Goal: Task Accomplishment & Management: Use online tool/utility

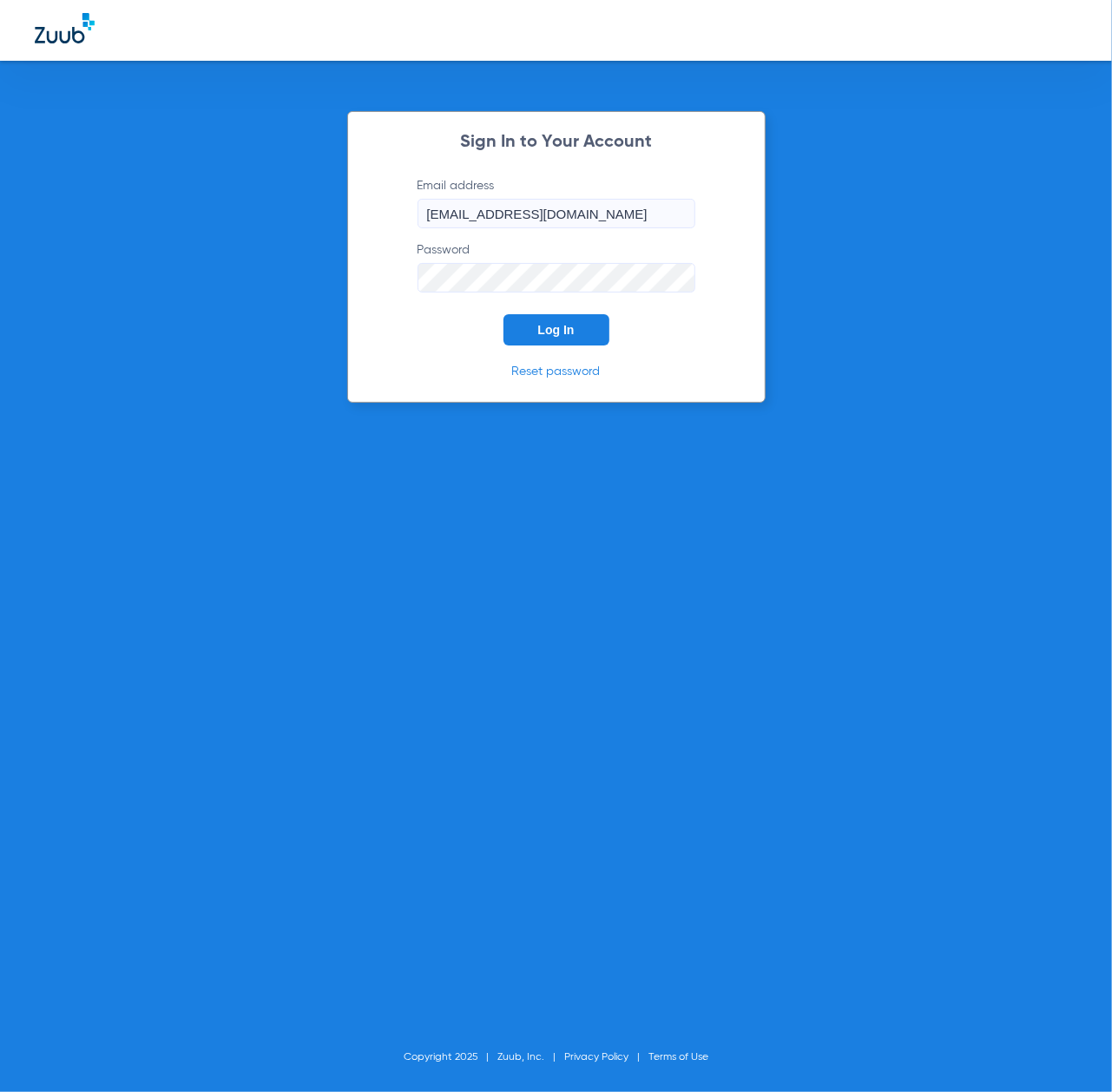
click at [546, 324] on span "Log In" at bounding box center [556, 330] width 37 height 14
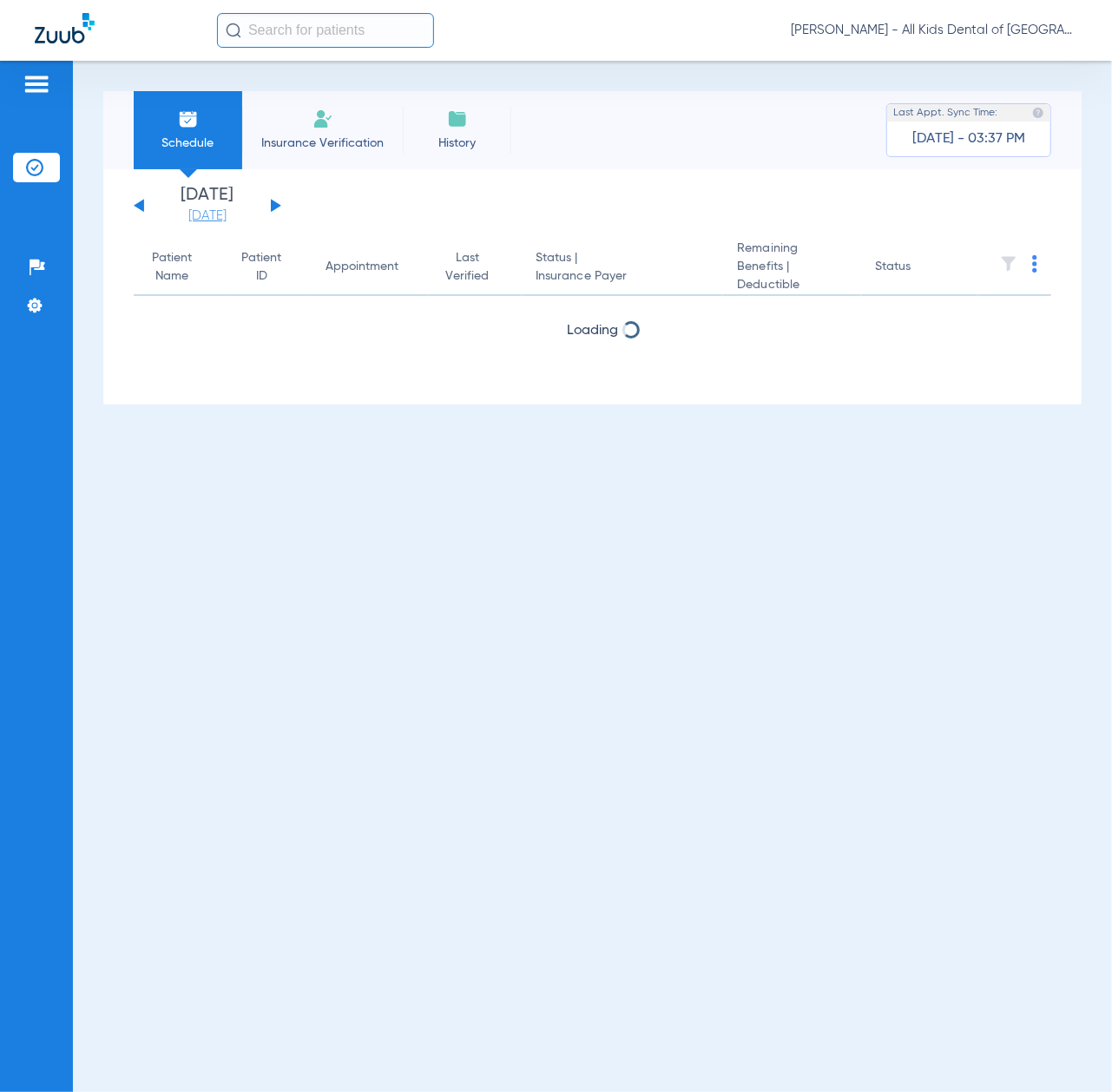
click at [199, 210] on link "[DATE]" at bounding box center [207, 216] width 104 height 17
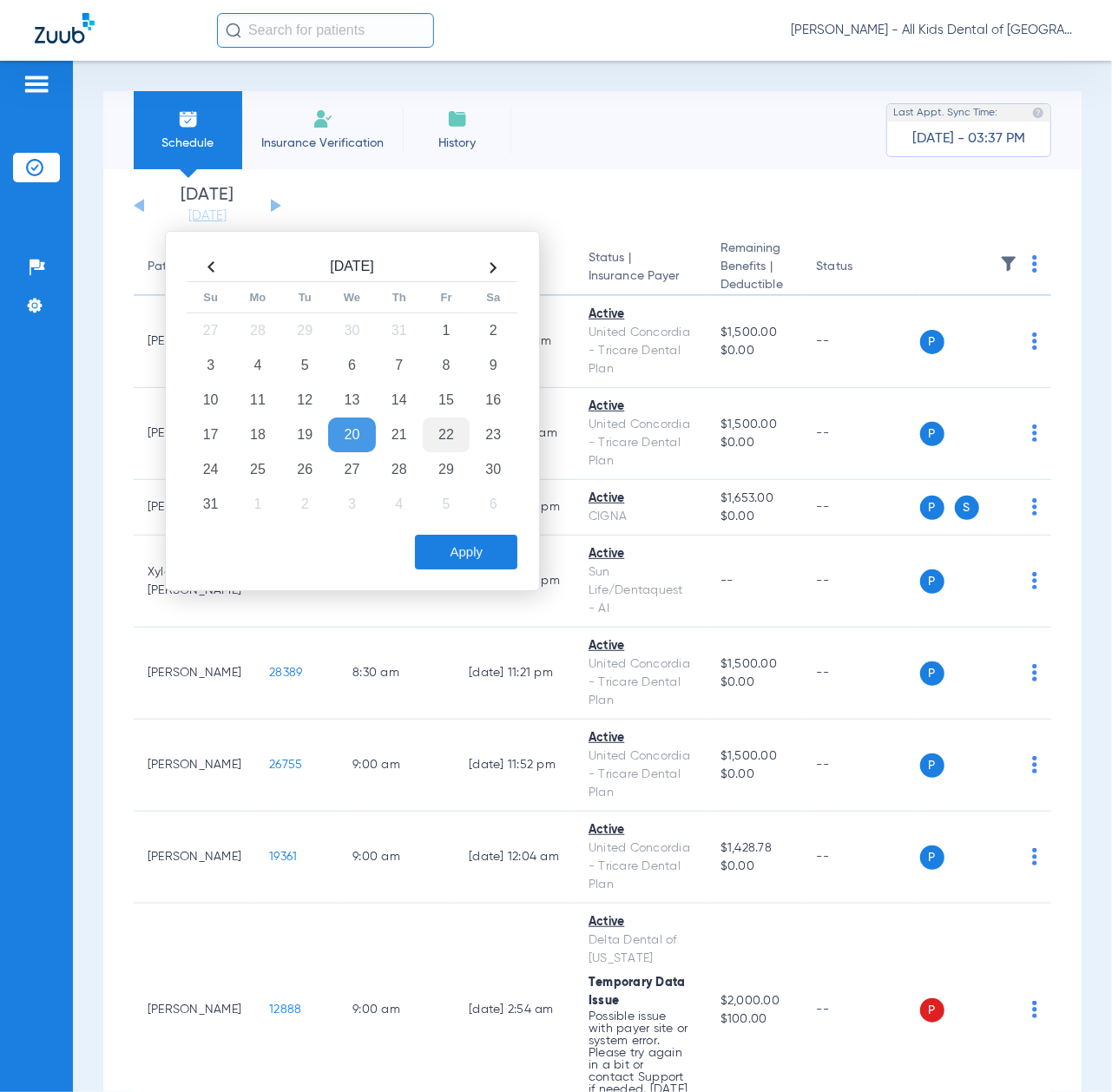
click at [448, 430] on td "22" at bounding box center [446, 434] width 47 height 35
click at [467, 551] on button "Apply" at bounding box center [466, 552] width 102 height 35
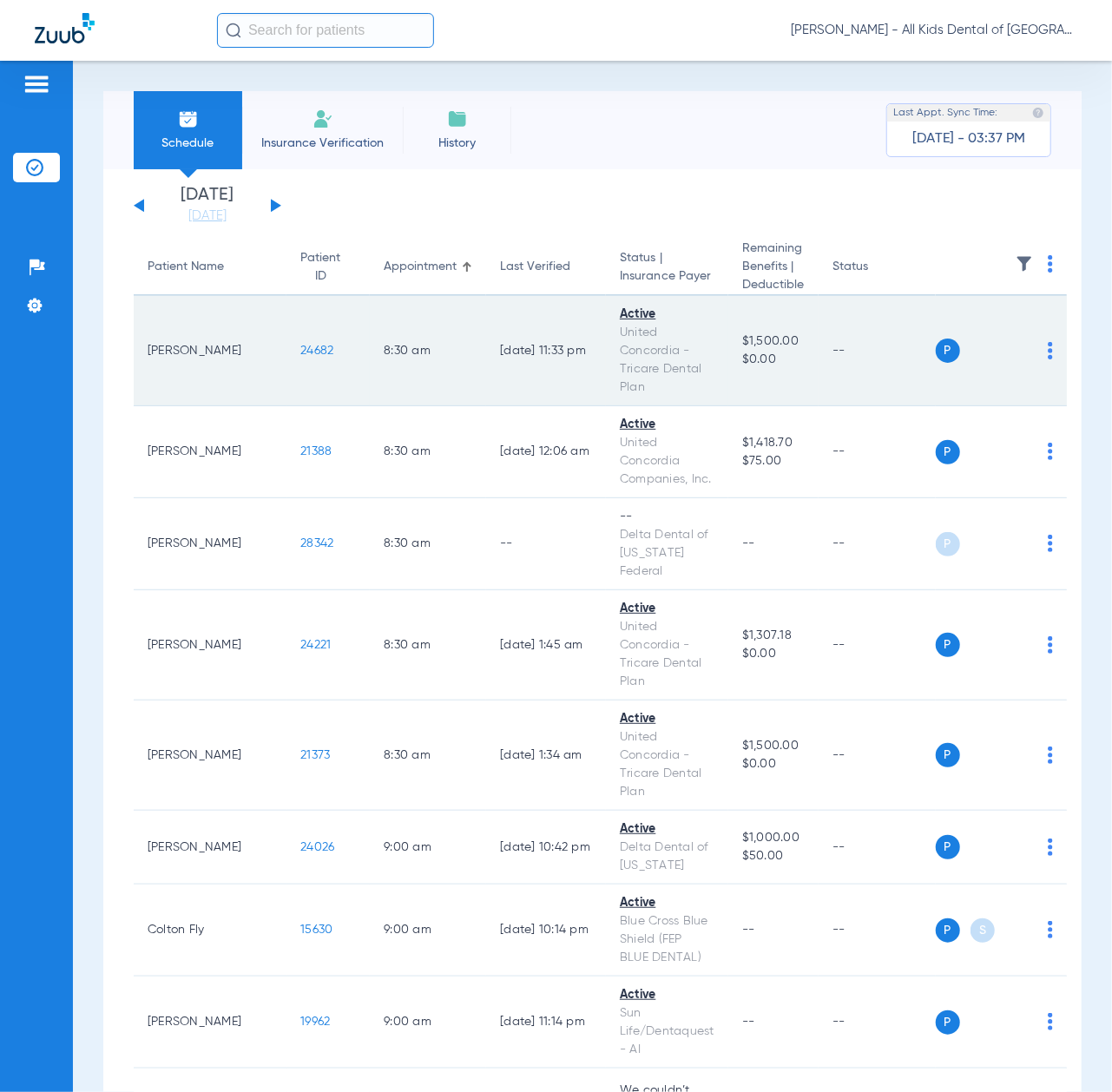
click at [301, 349] on span "24682" at bounding box center [317, 351] width 33 height 12
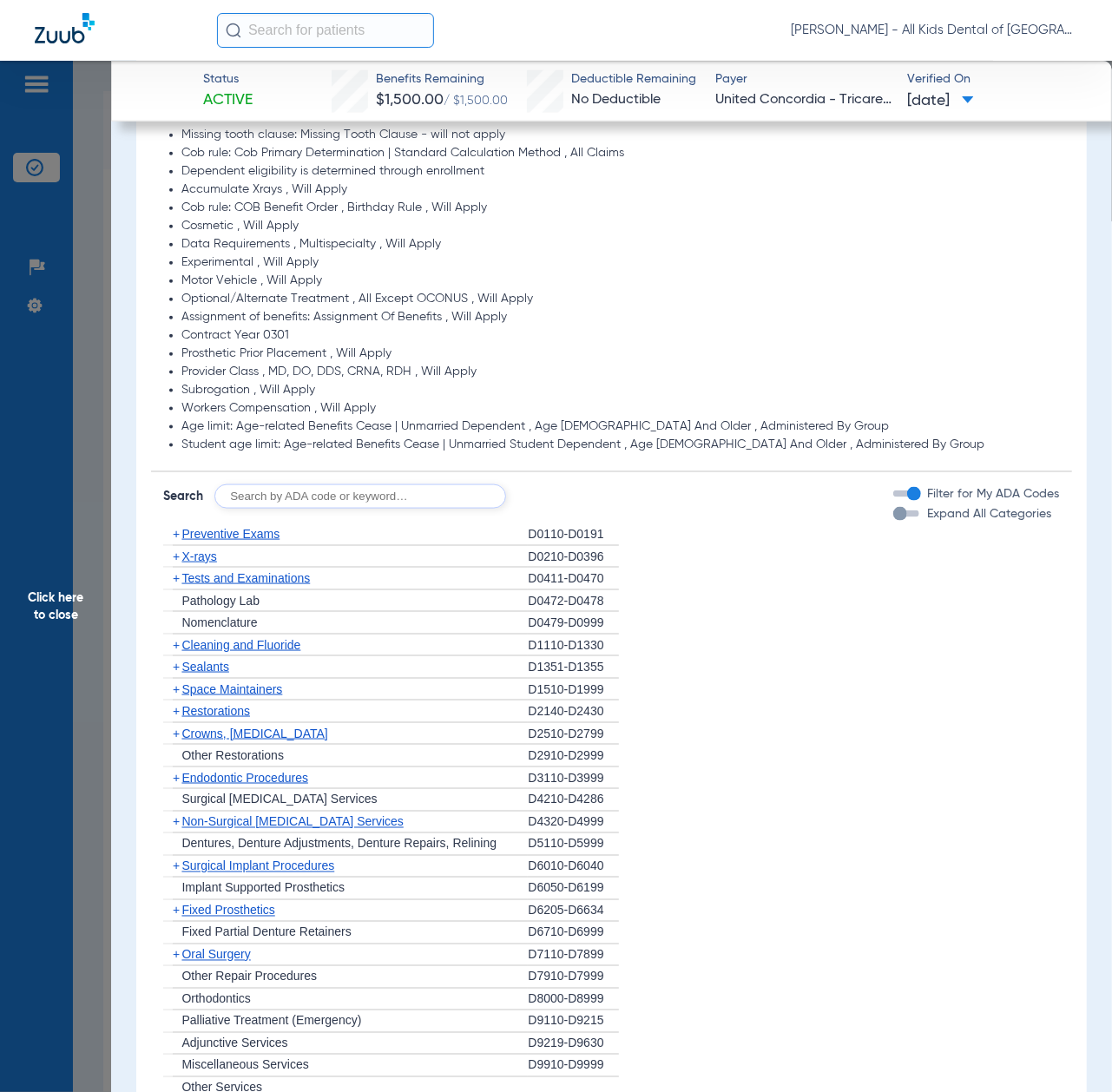
scroll to position [1157, 0]
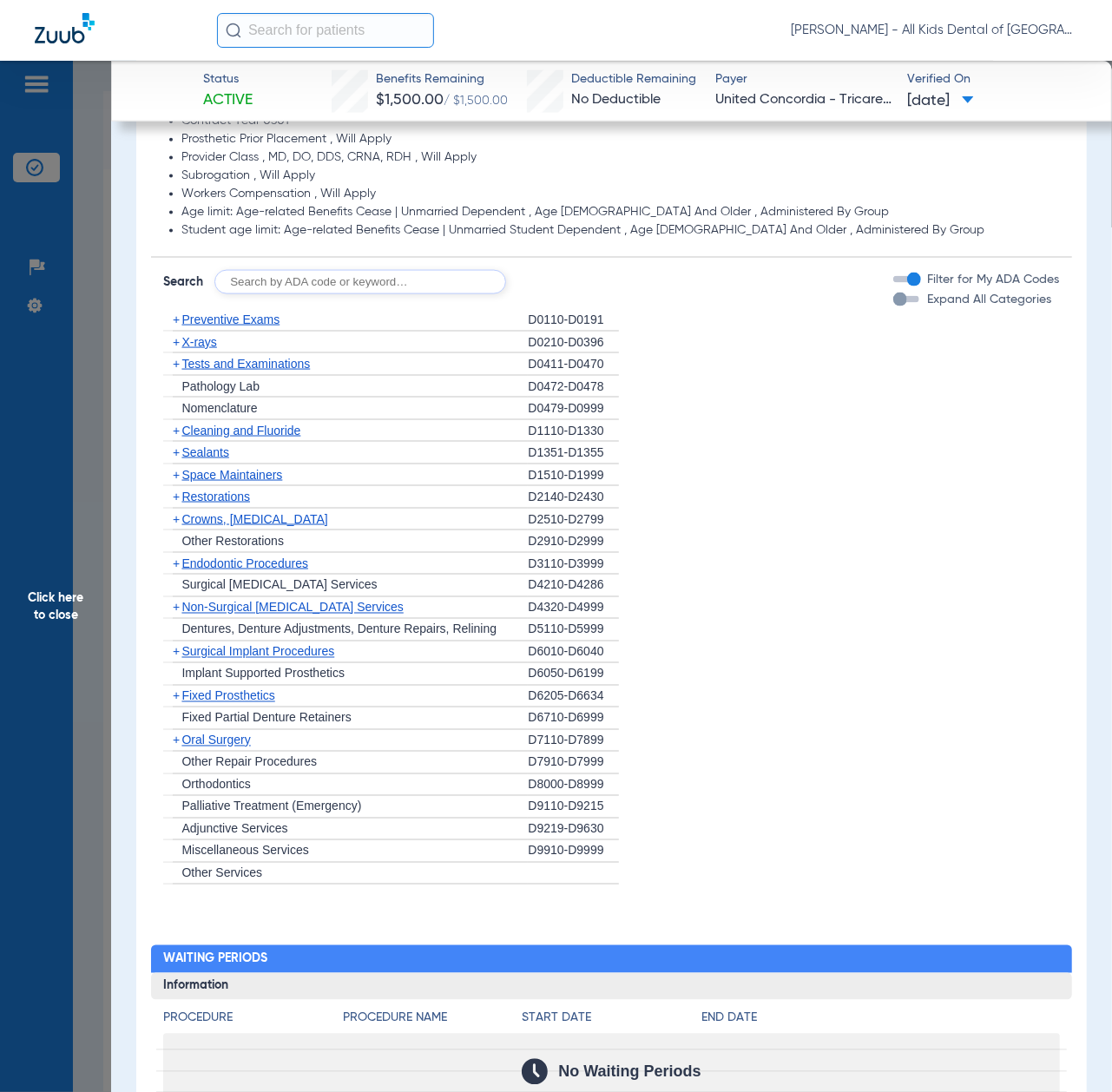
click at [367, 286] on input "text" at bounding box center [360, 282] width 291 height 24
paste input "D1206, D0330, D1351"
type input "D1206, D0330, D1351"
click button "Search" at bounding box center [571, 282] width 69 height 24
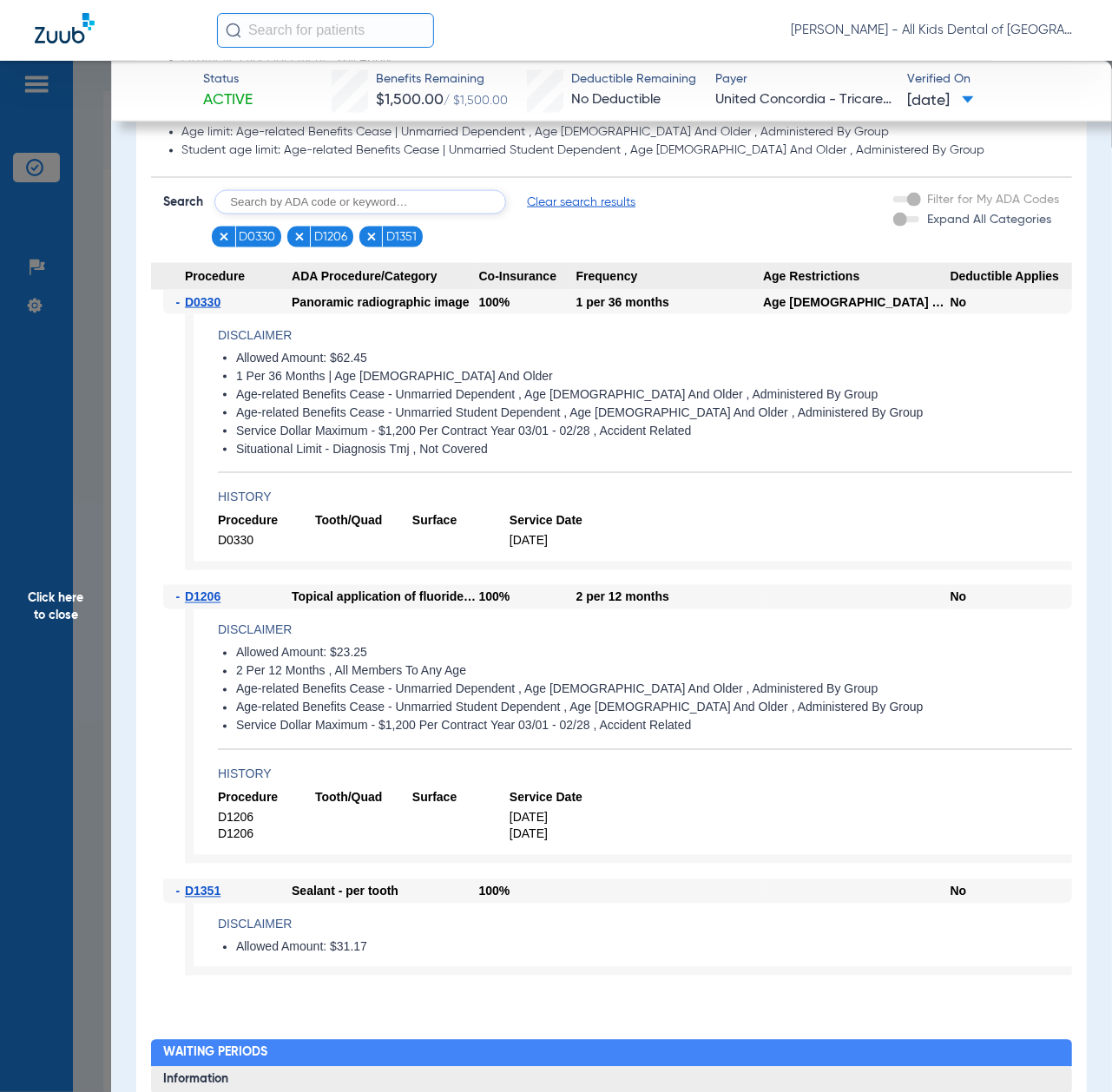
scroll to position [1272, 0]
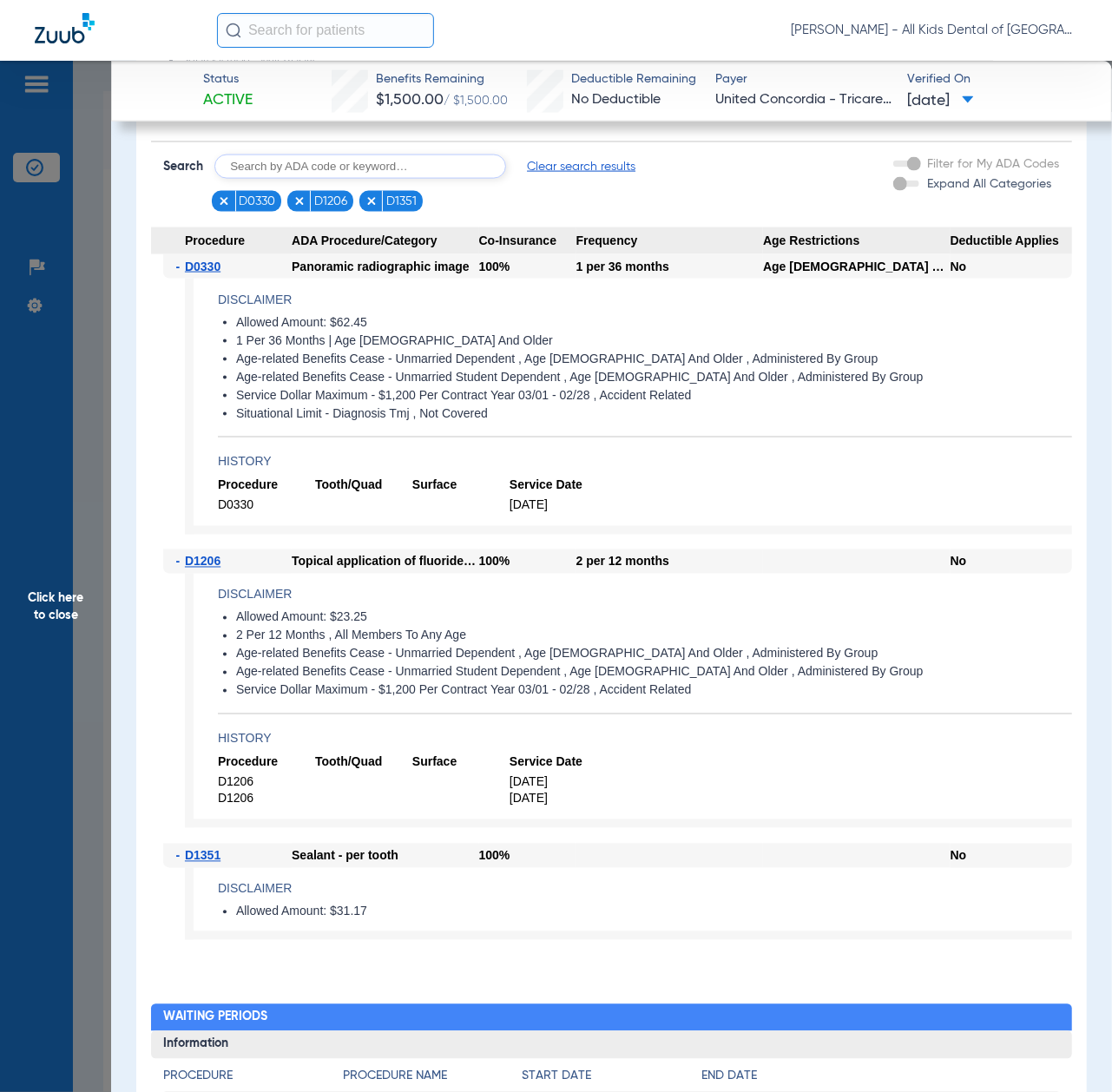
click at [96, 629] on span "Click here to close" at bounding box center [55, 607] width 111 height 1092
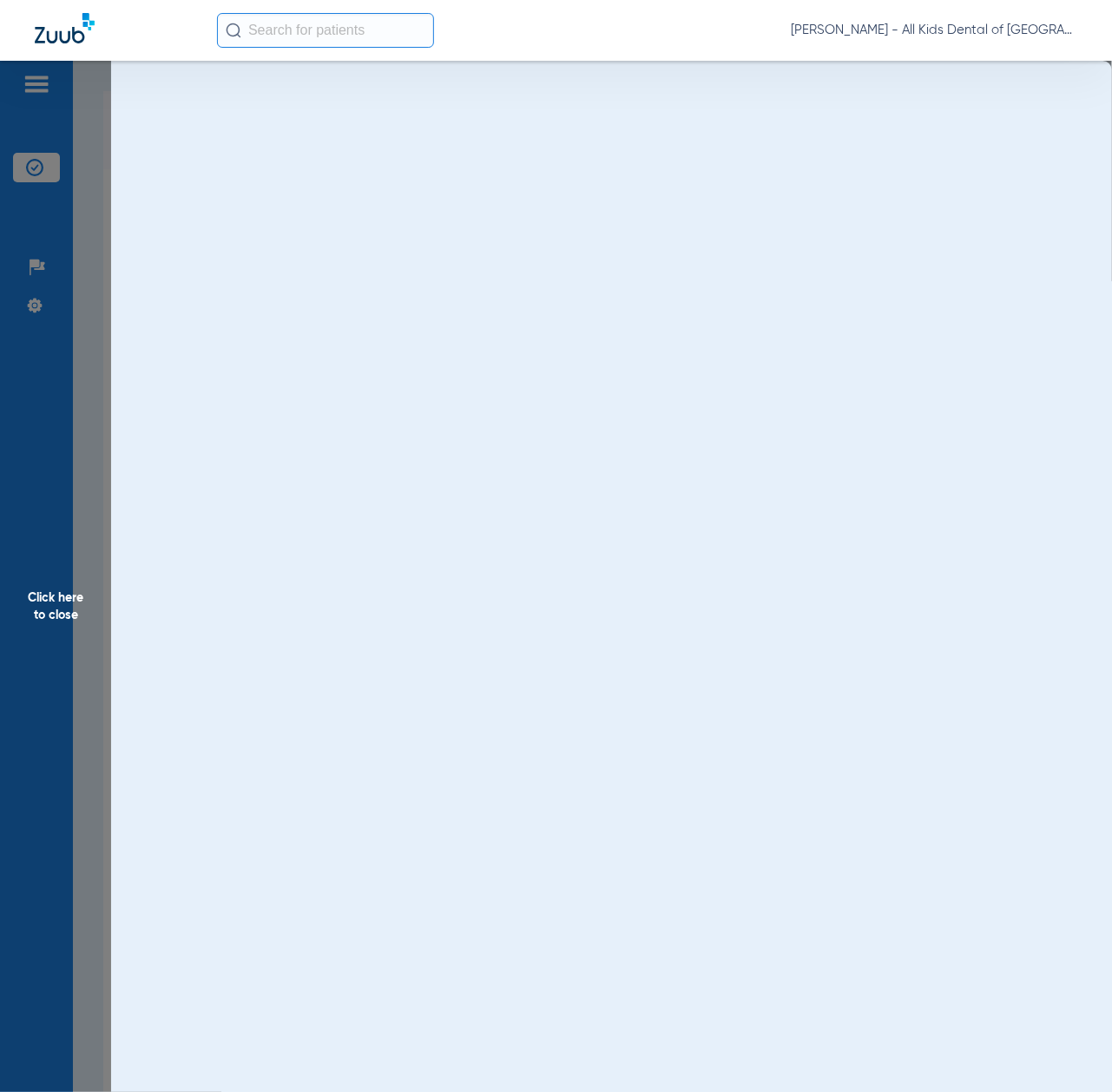
scroll to position [0, 0]
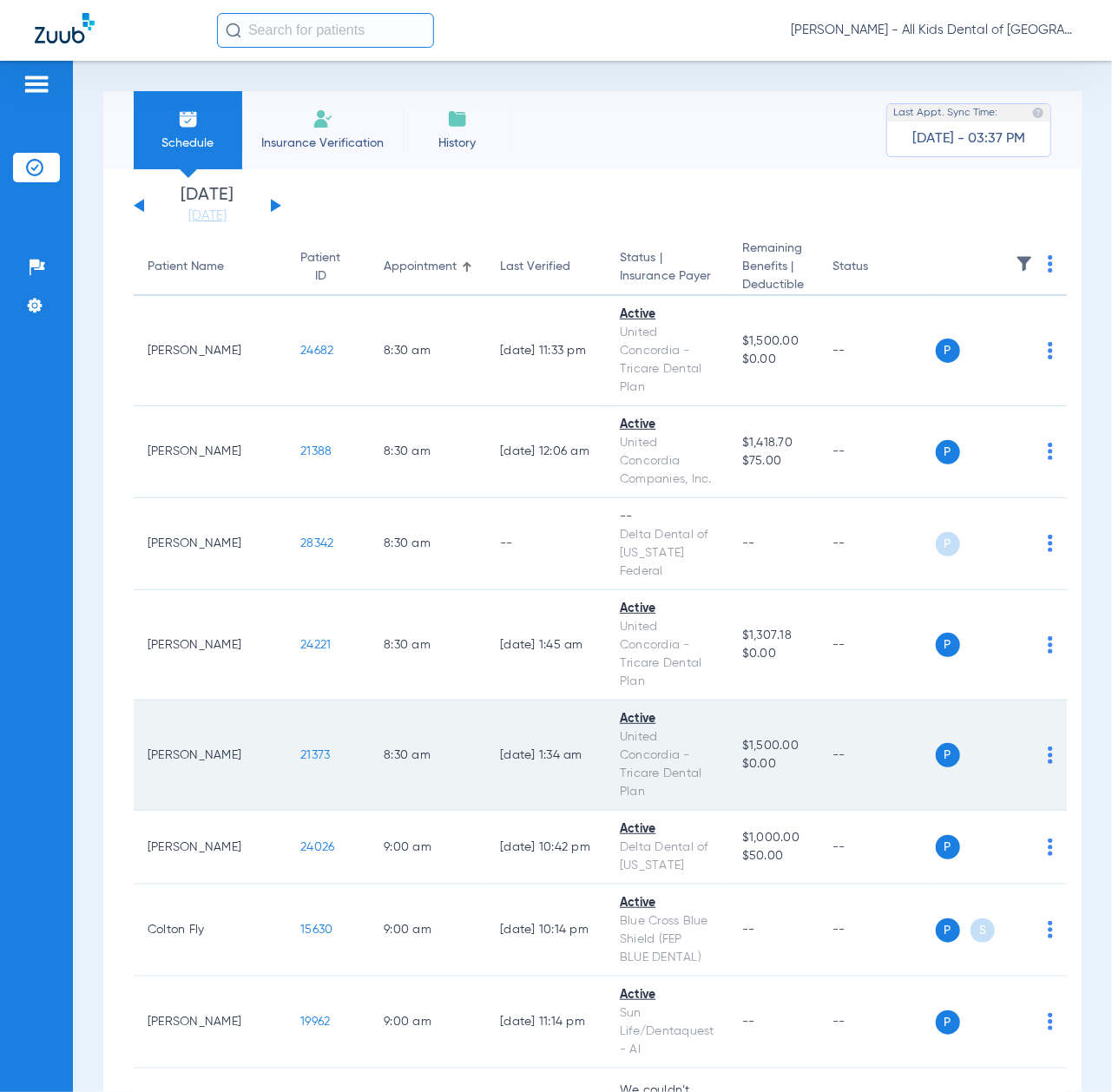
click at [301, 754] on span "21373" at bounding box center [315, 755] width 29 height 12
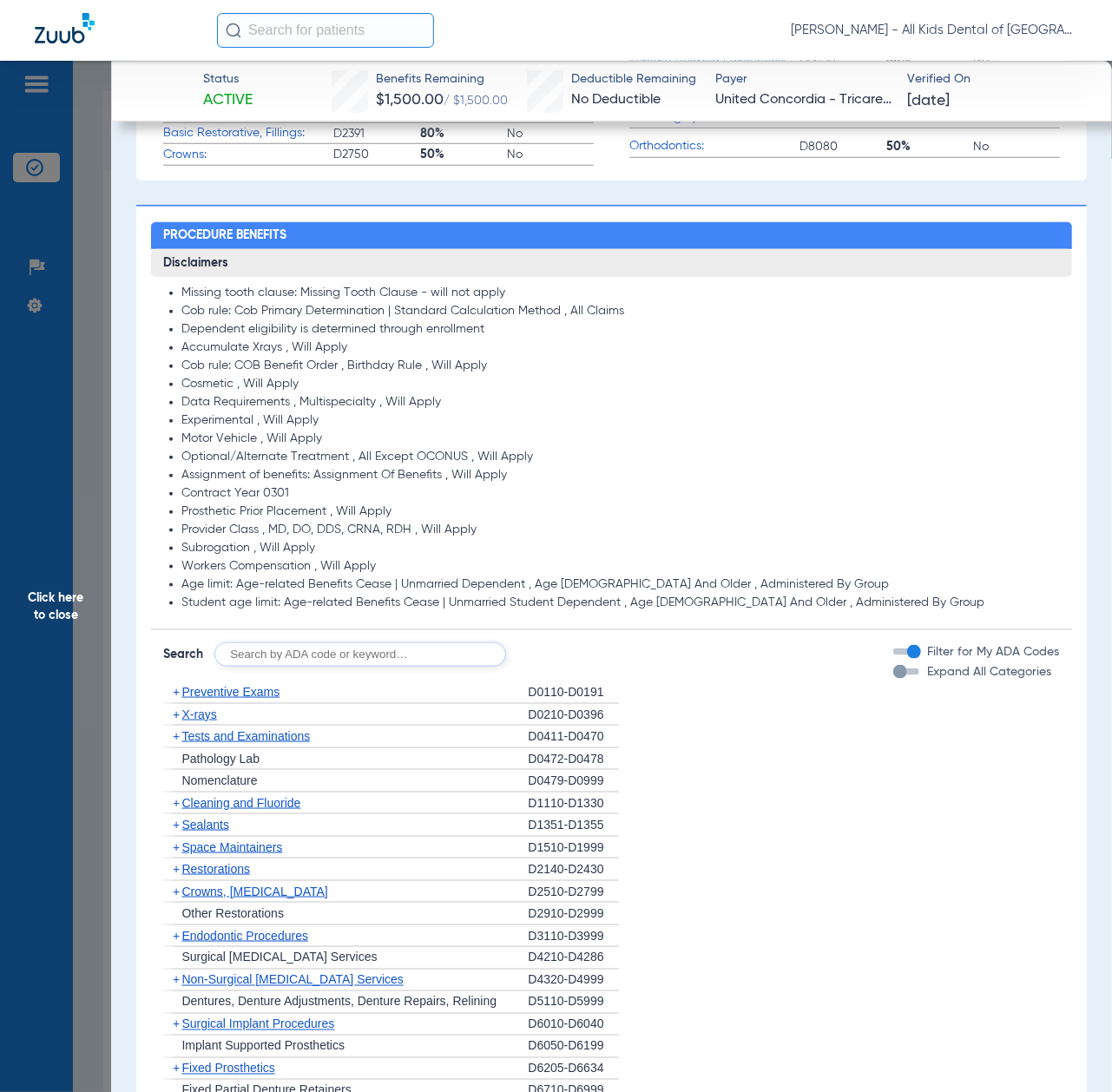
scroll to position [926, 0]
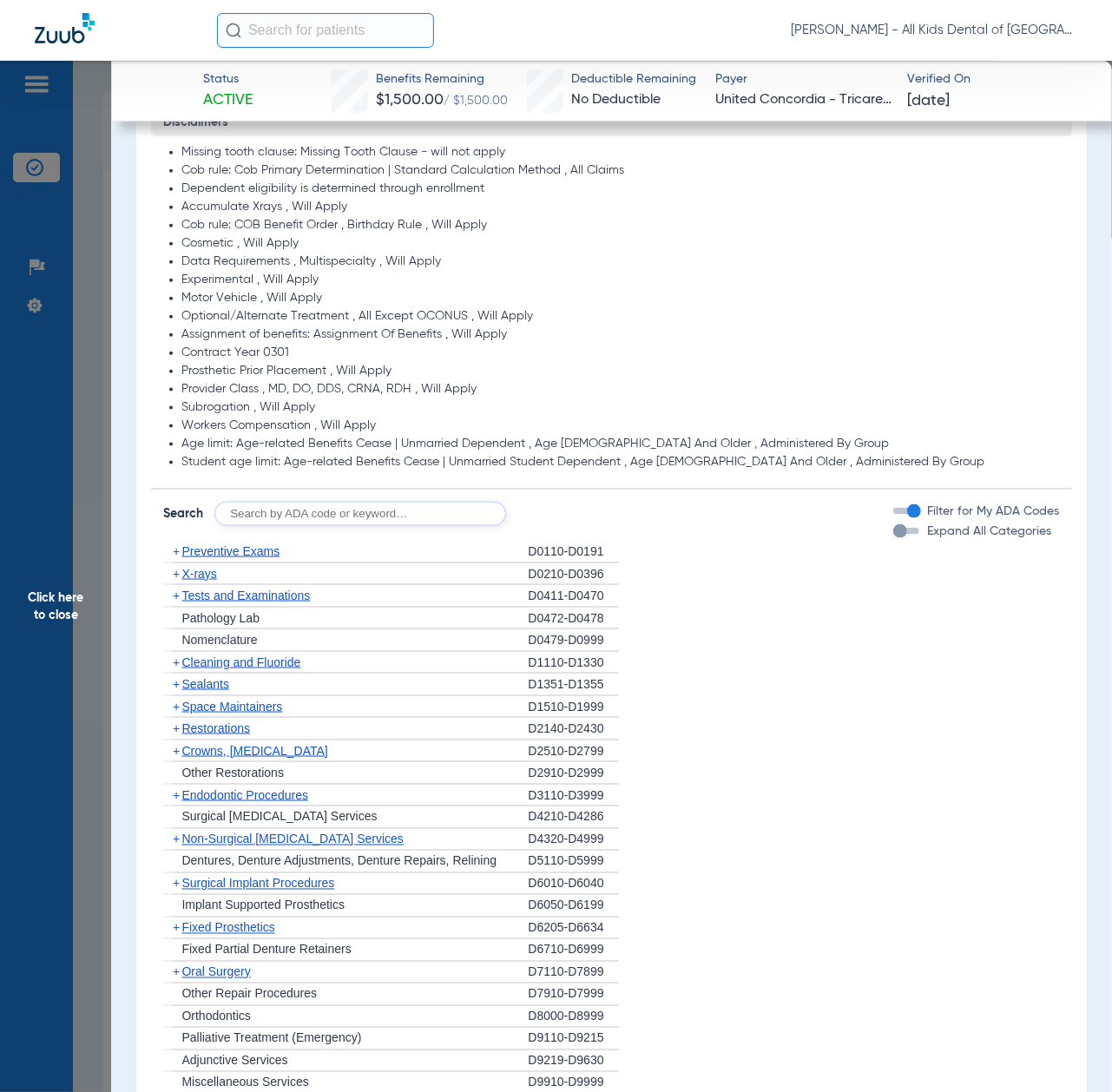
click at [328, 518] on input "text" at bounding box center [360, 514] width 291 height 24
paste input "D1206, D0330, D1351"
type input "D1206, D0330, D1351"
click button "Search" at bounding box center [571, 514] width 69 height 24
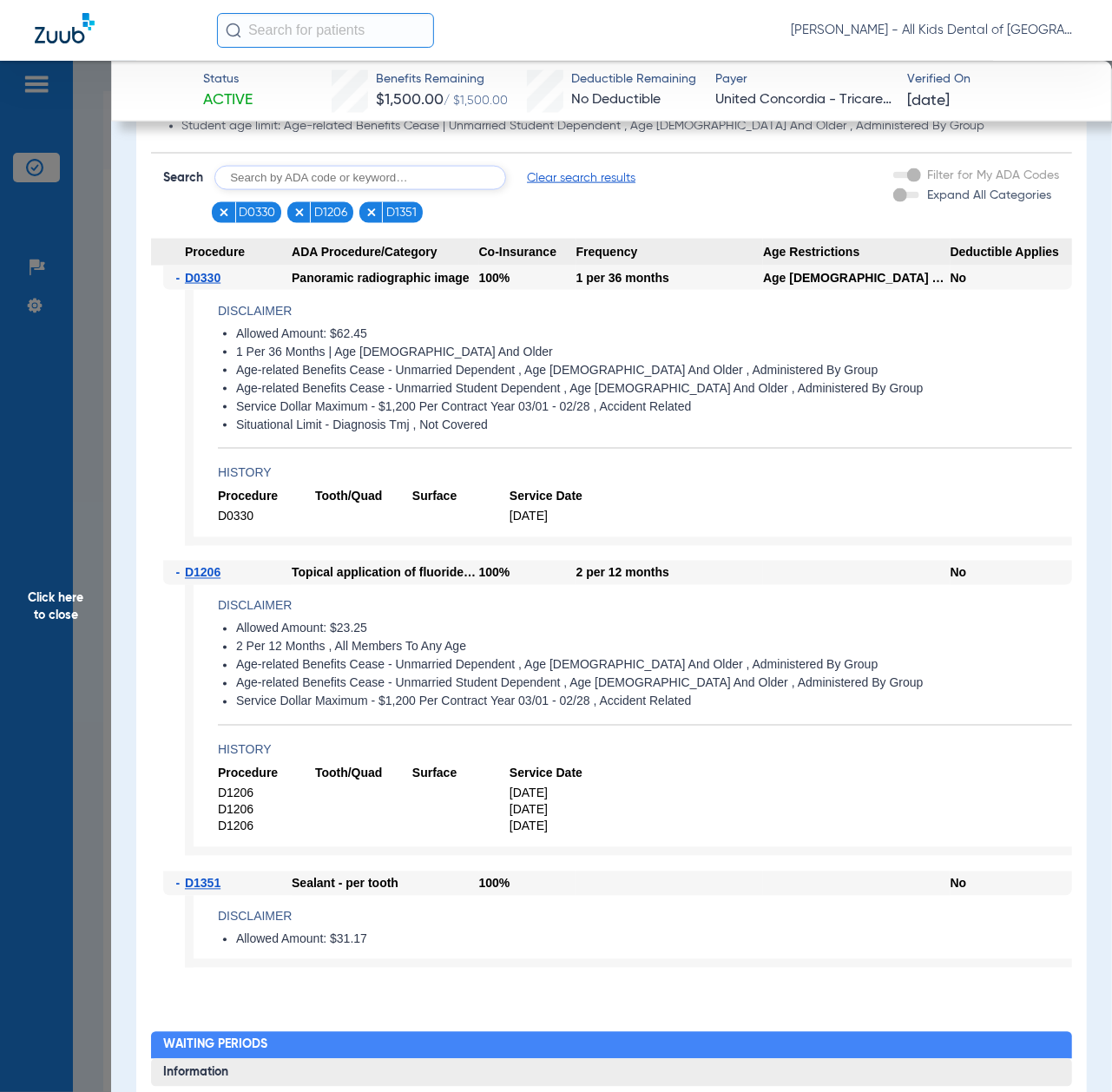
scroll to position [1272, 0]
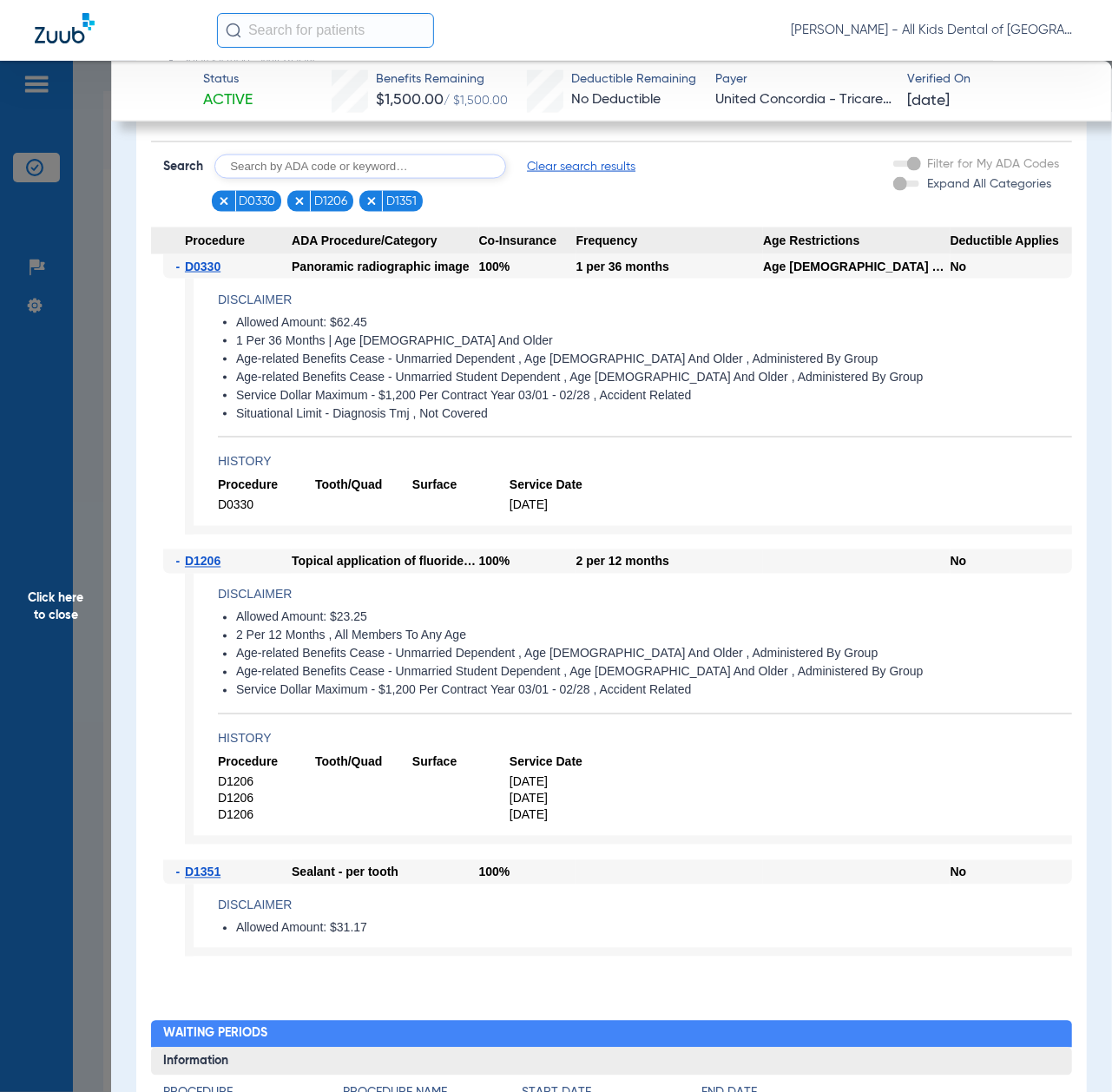
click at [76, 649] on span "Click here to close" at bounding box center [55, 607] width 111 height 1092
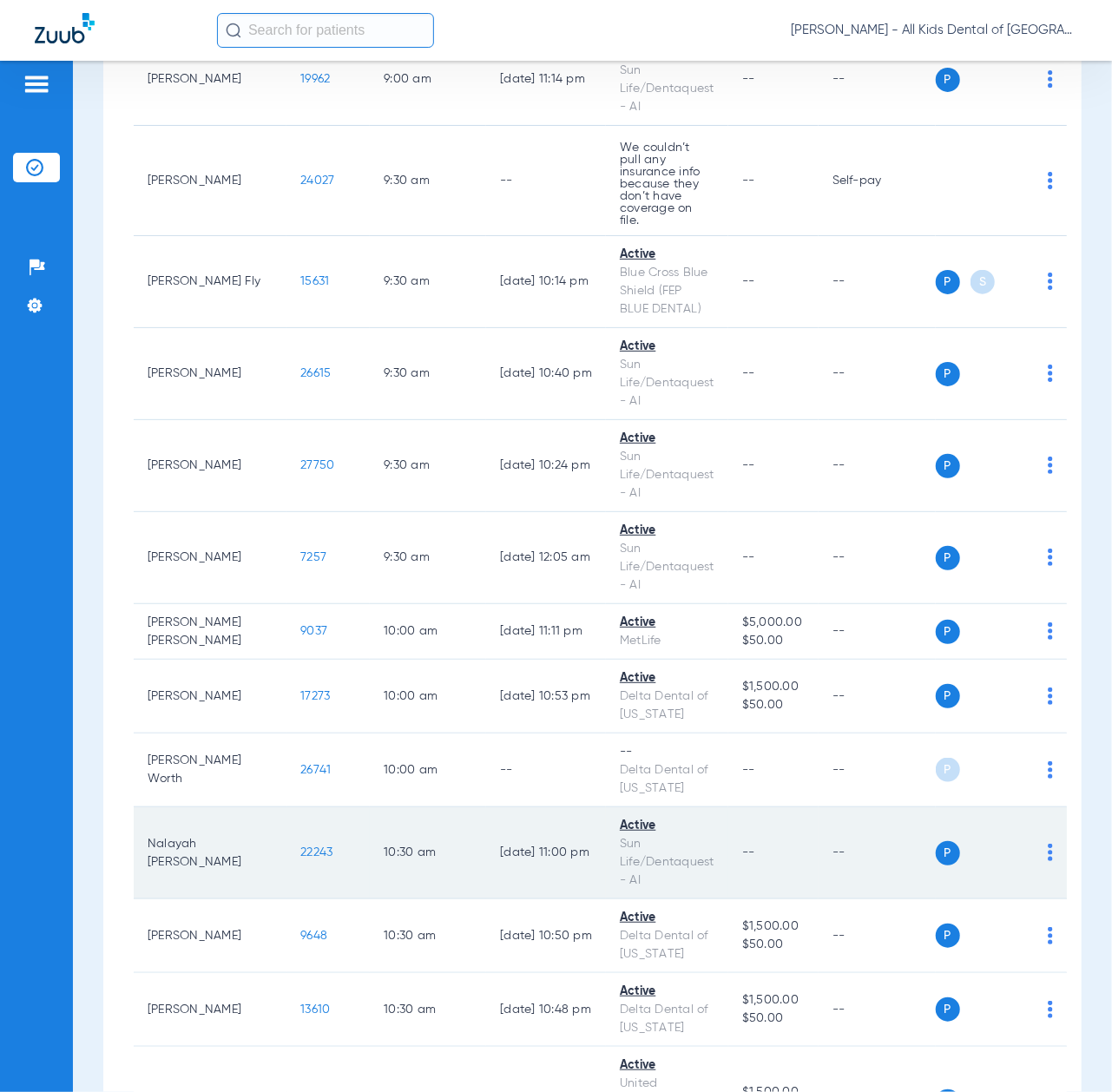
scroll to position [1042, 0]
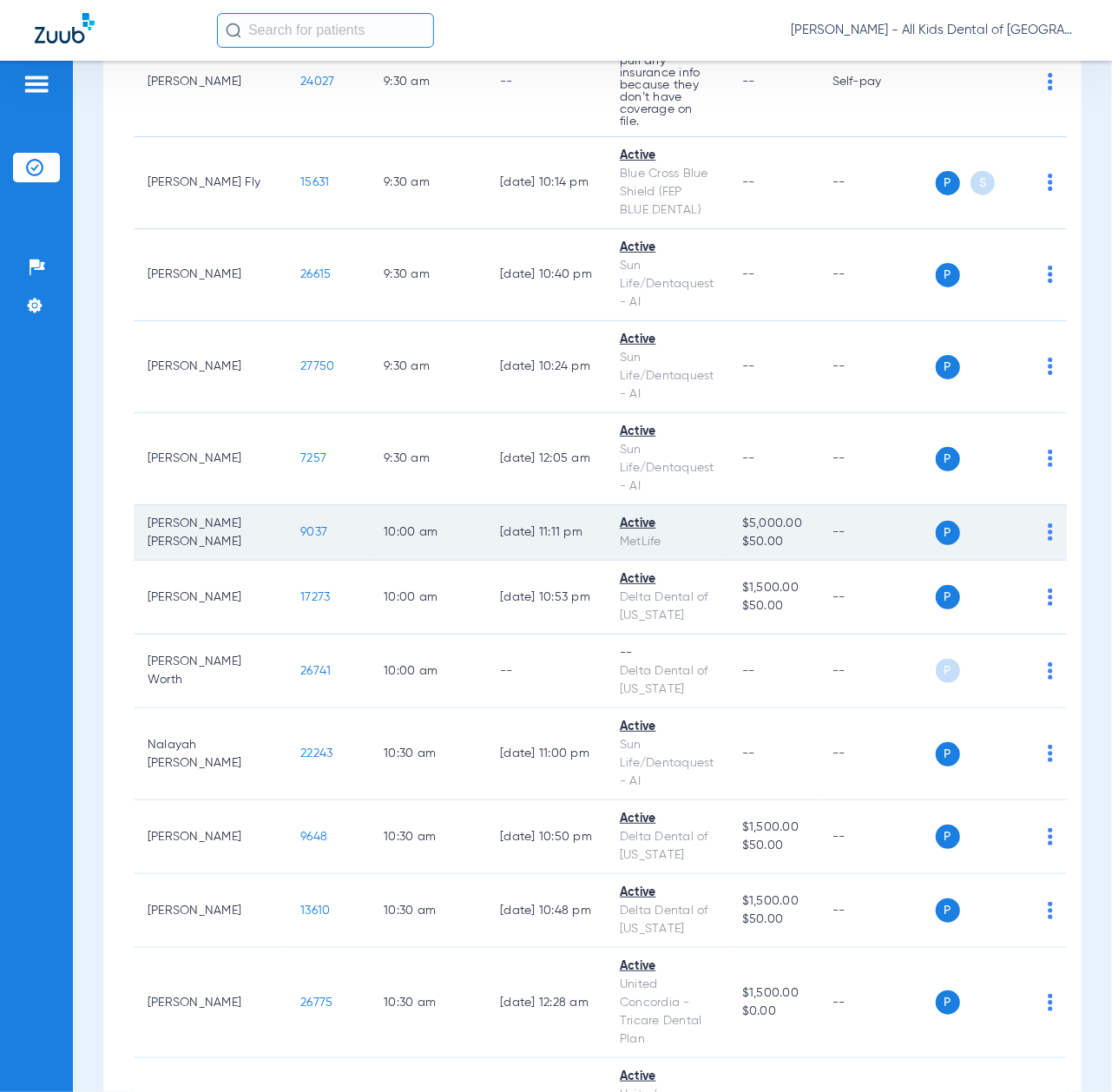
click at [301, 526] on span "9037" at bounding box center [314, 532] width 27 height 12
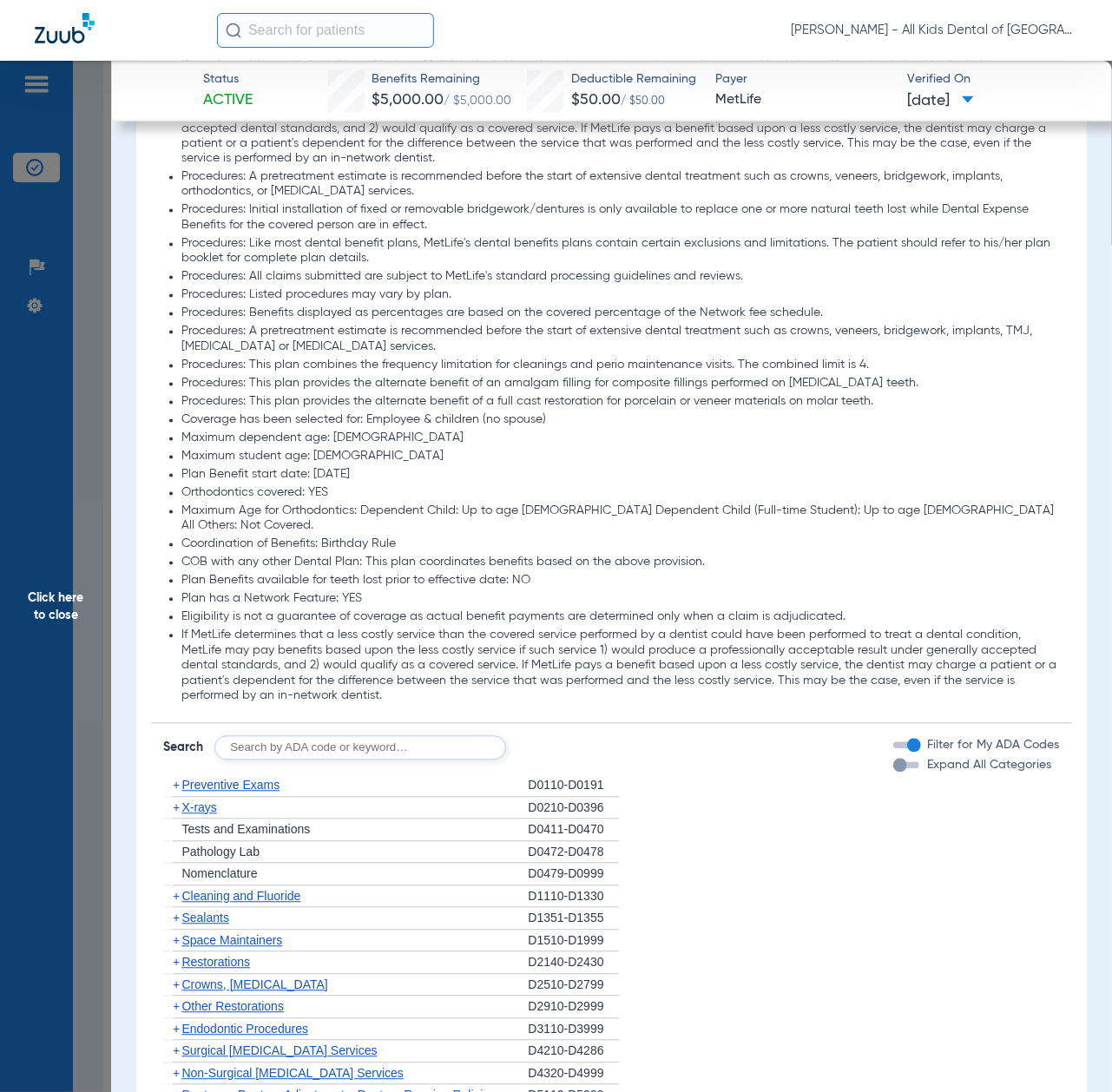
scroll to position [1620, 0]
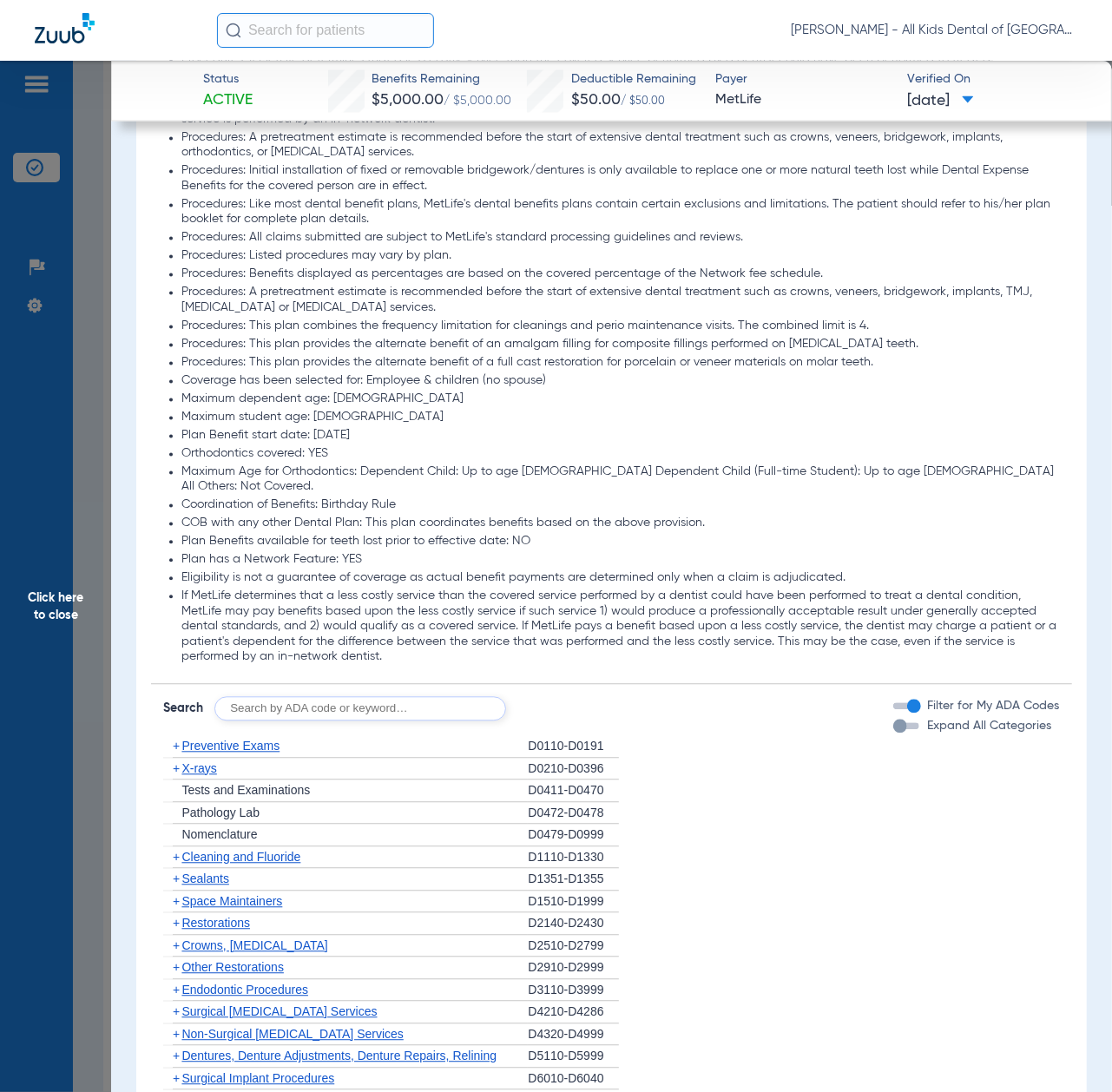
click at [380, 697] on input "text" at bounding box center [360, 710] width 291 height 24
paste input "D1206, D0330, D1351"
type input "D1206, D0330, D1351"
click button "Search" at bounding box center [571, 710] width 69 height 24
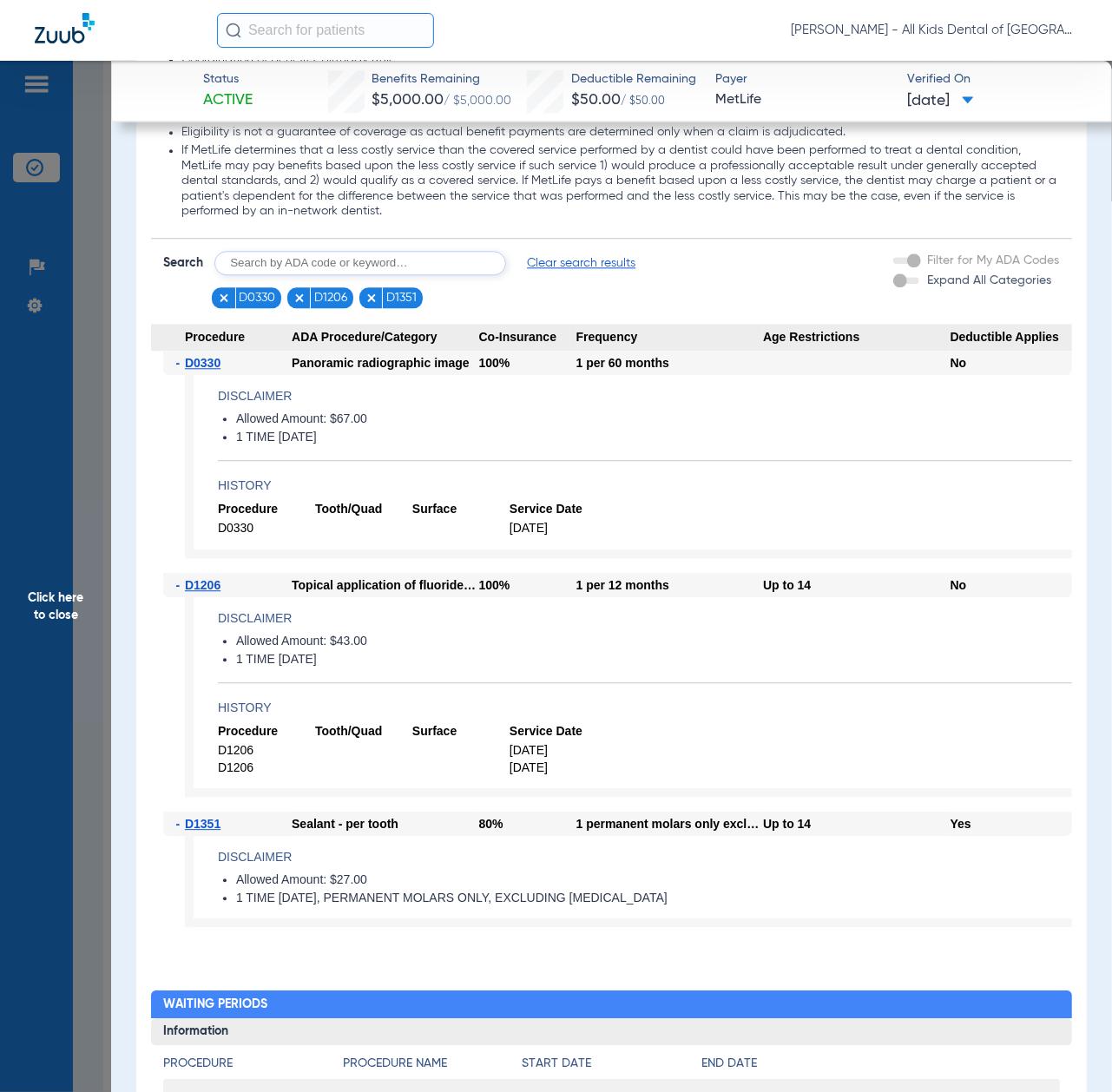
scroll to position [2106, 0]
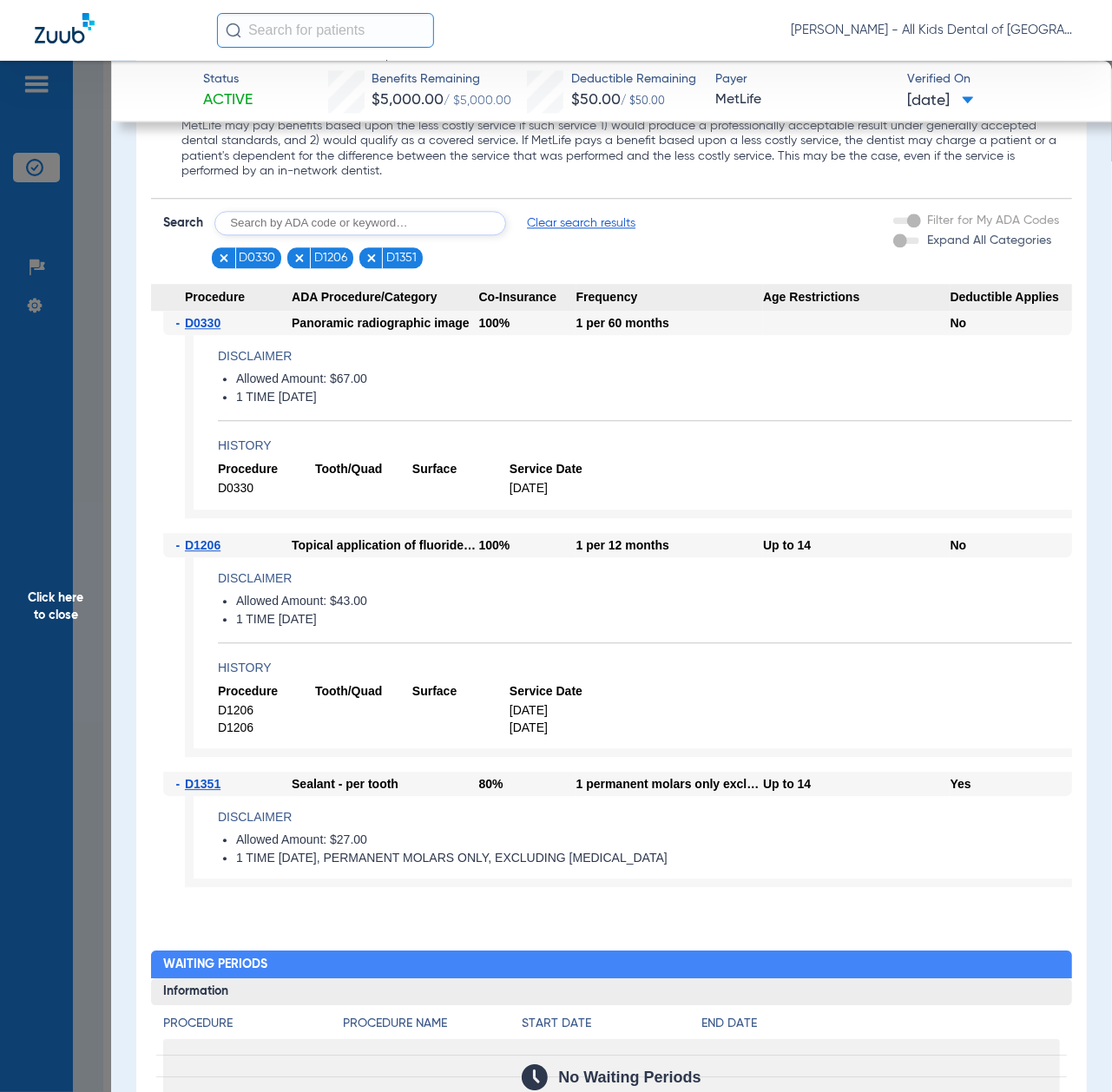
drag, startPoint x: 68, startPoint y: 684, endPoint x: 142, endPoint y: 733, distance: 88.8
click at [68, 684] on span "Click here to close" at bounding box center [55, 607] width 111 height 1092
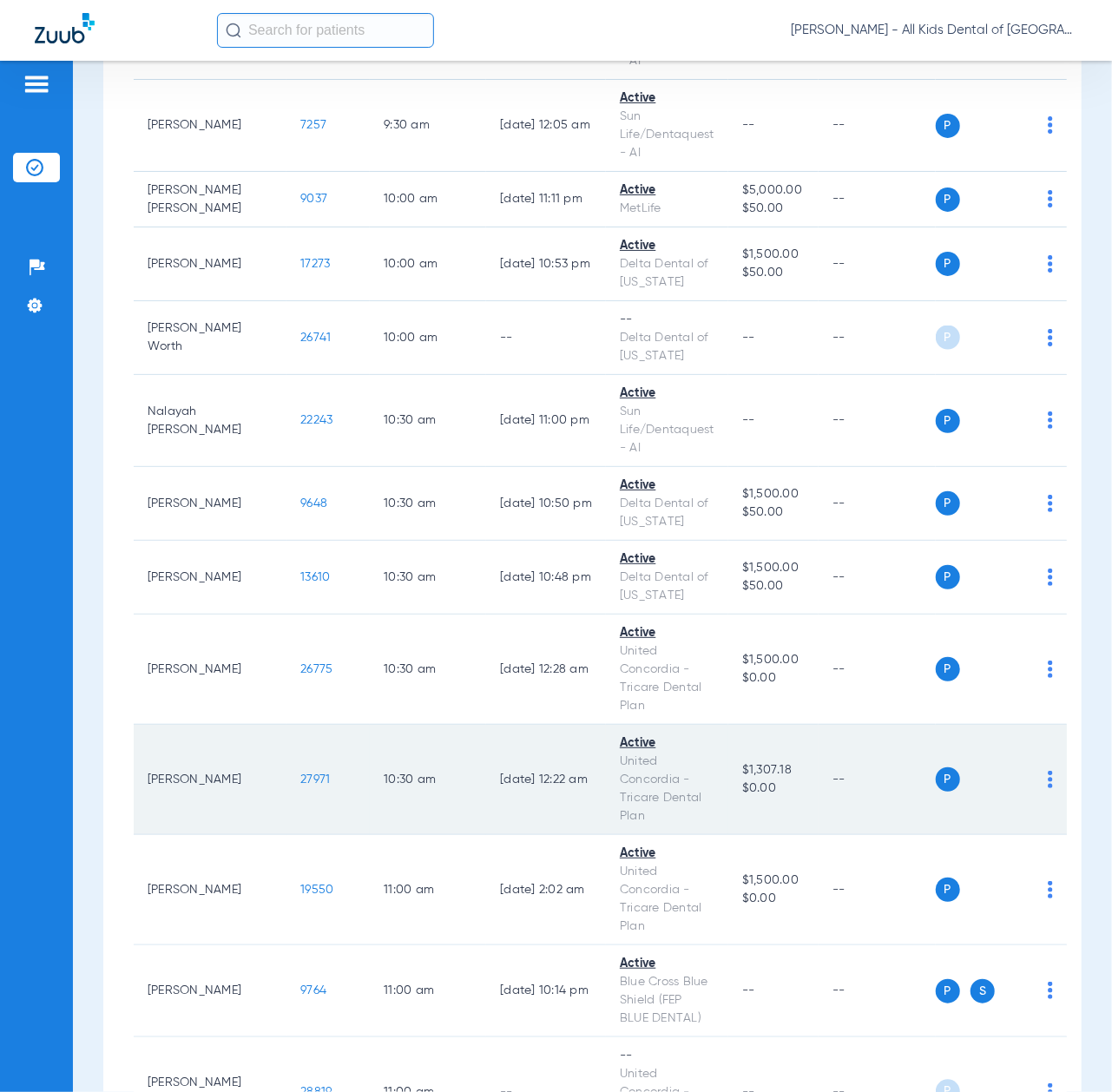
scroll to position [1389, 0]
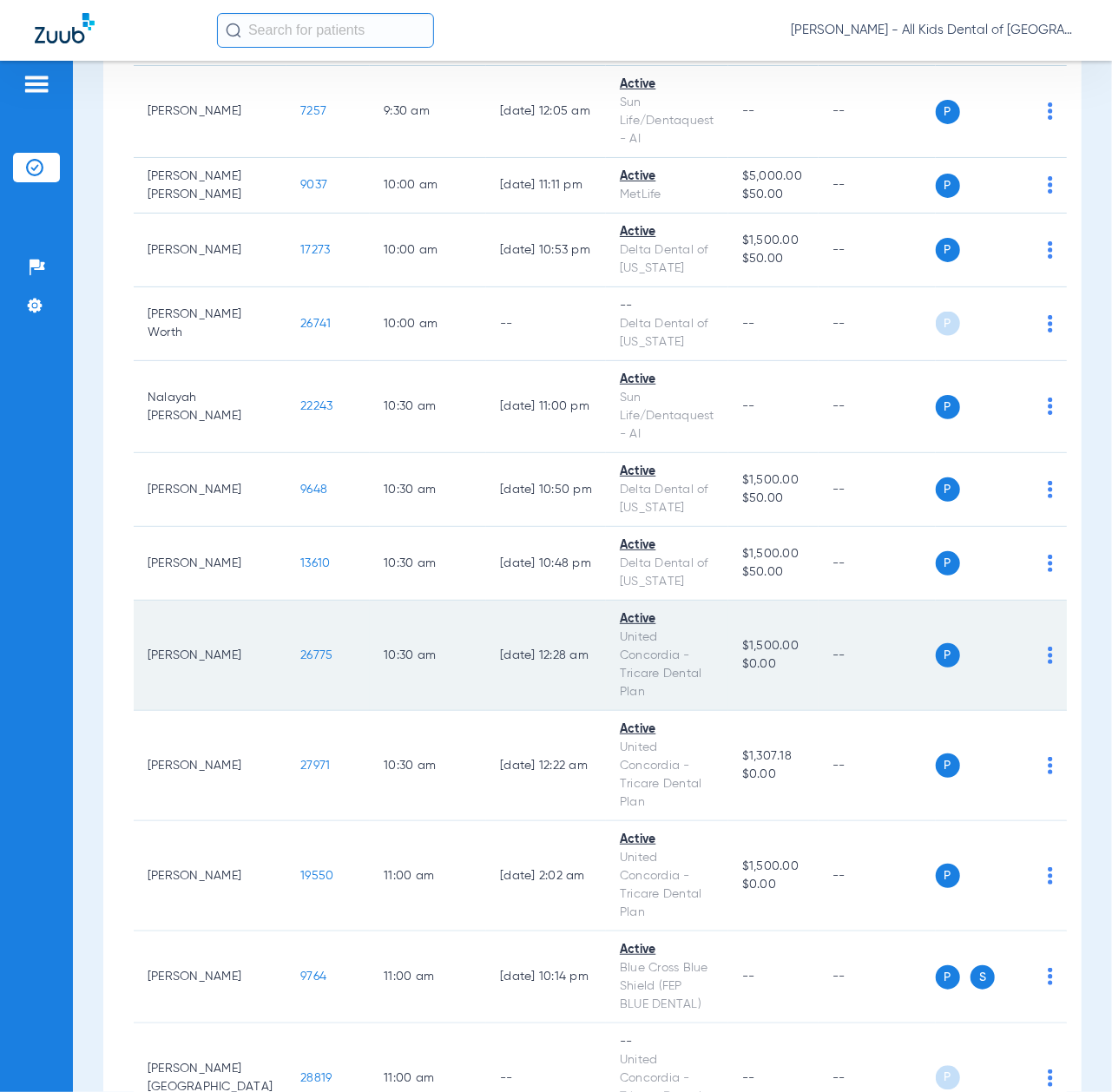
click at [287, 626] on td "26775" at bounding box center [328, 655] width 84 height 110
click at [301, 649] on span "26775" at bounding box center [317, 655] width 32 height 12
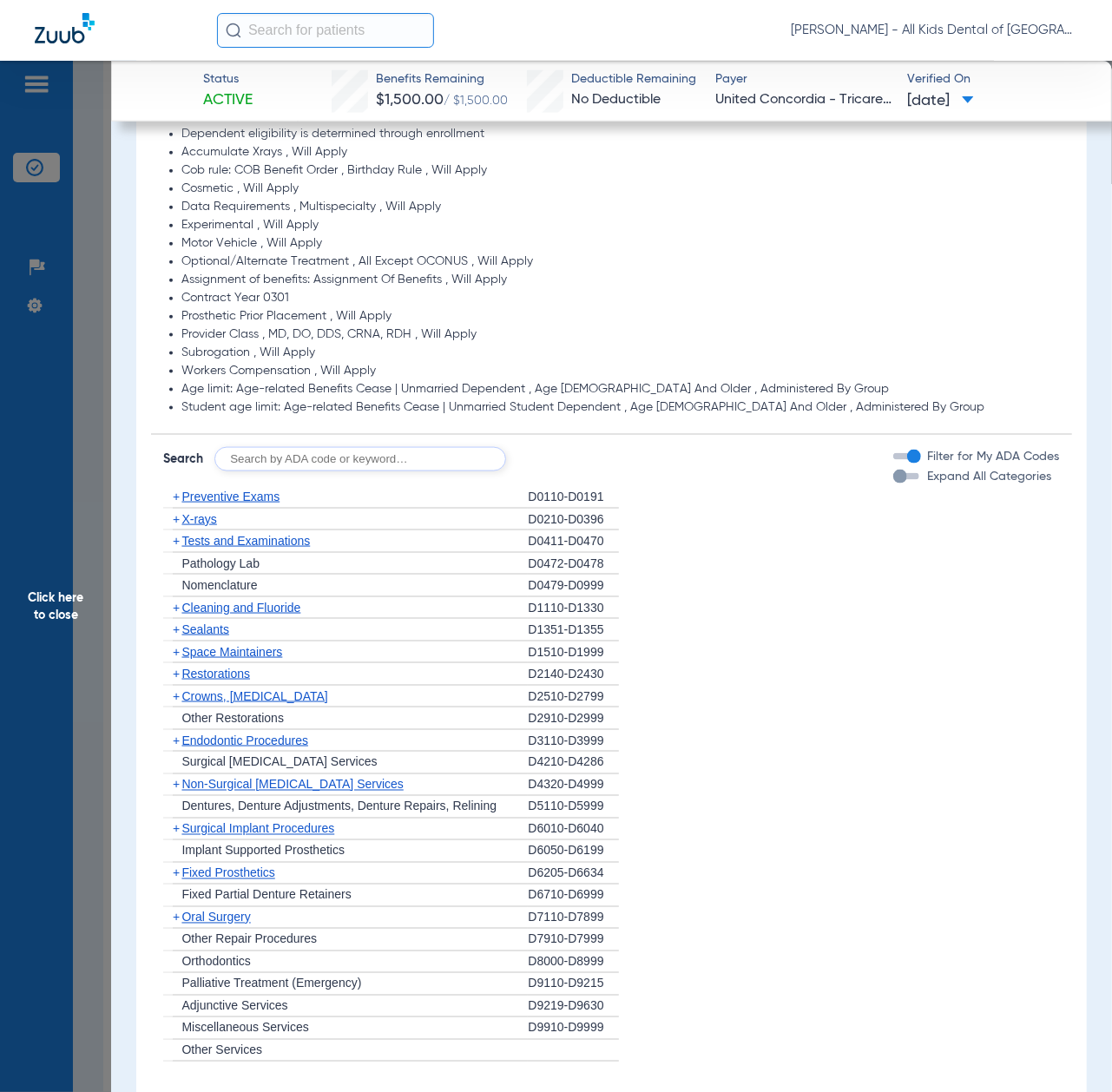
scroll to position [1157, 0]
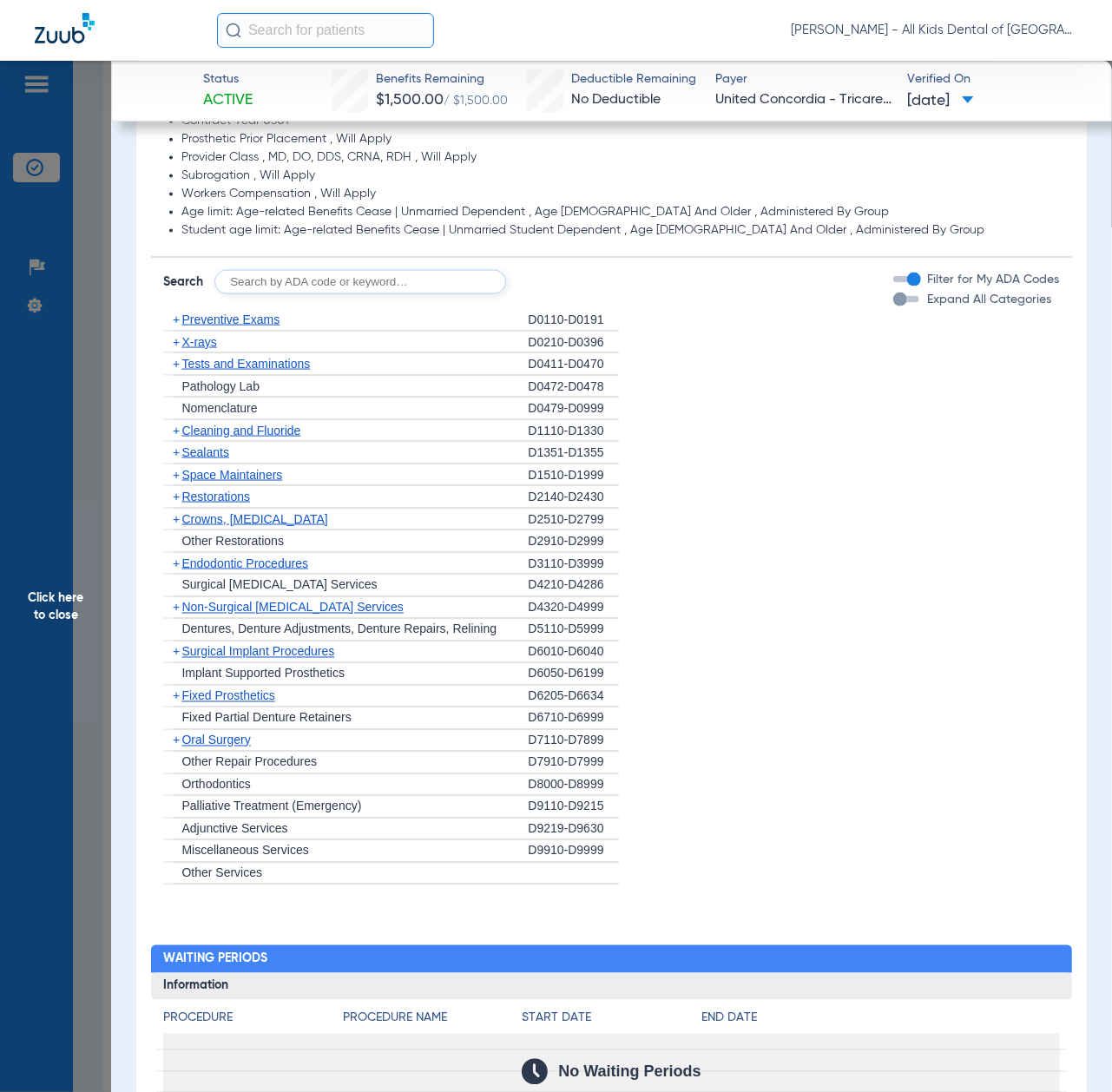
click at [271, 285] on input "text" at bounding box center [360, 282] width 291 height 24
paste input "D1206, D0330, D1351"
type input "D1206, D0330, D1351"
click button "Search" at bounding box center [571, 282] width 69 height 24
